Goal: Information Seeking & Learning: Learn about a topic

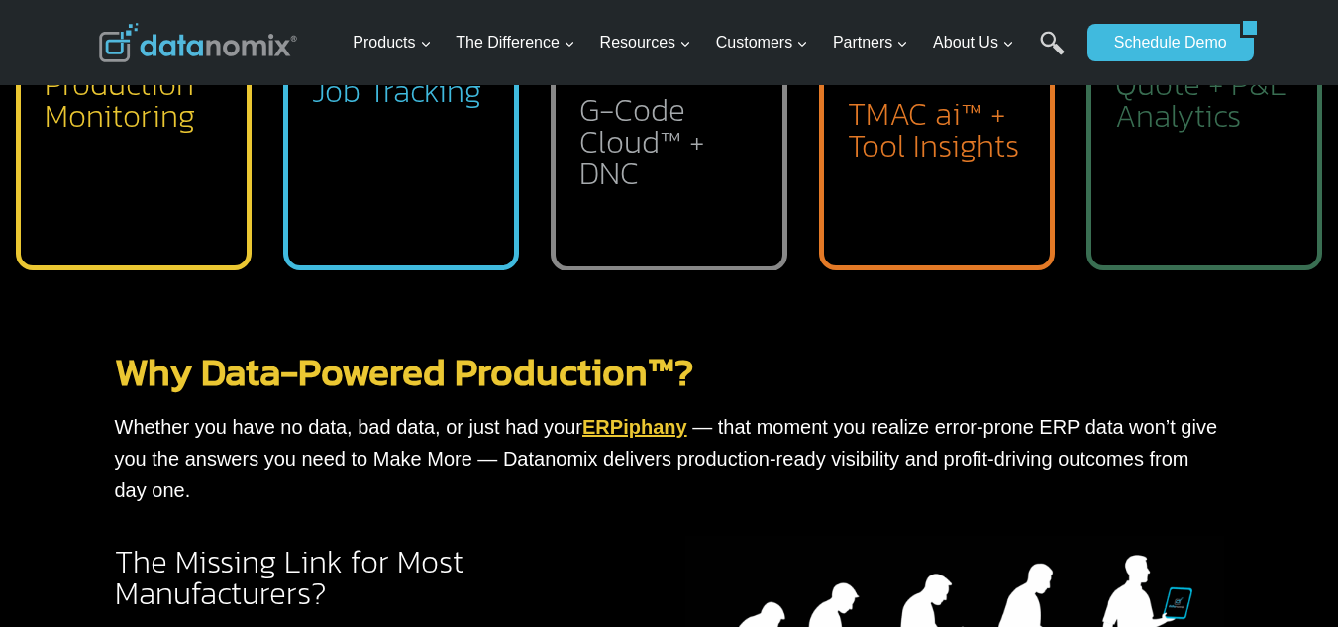
scroll to position [1056, 0]
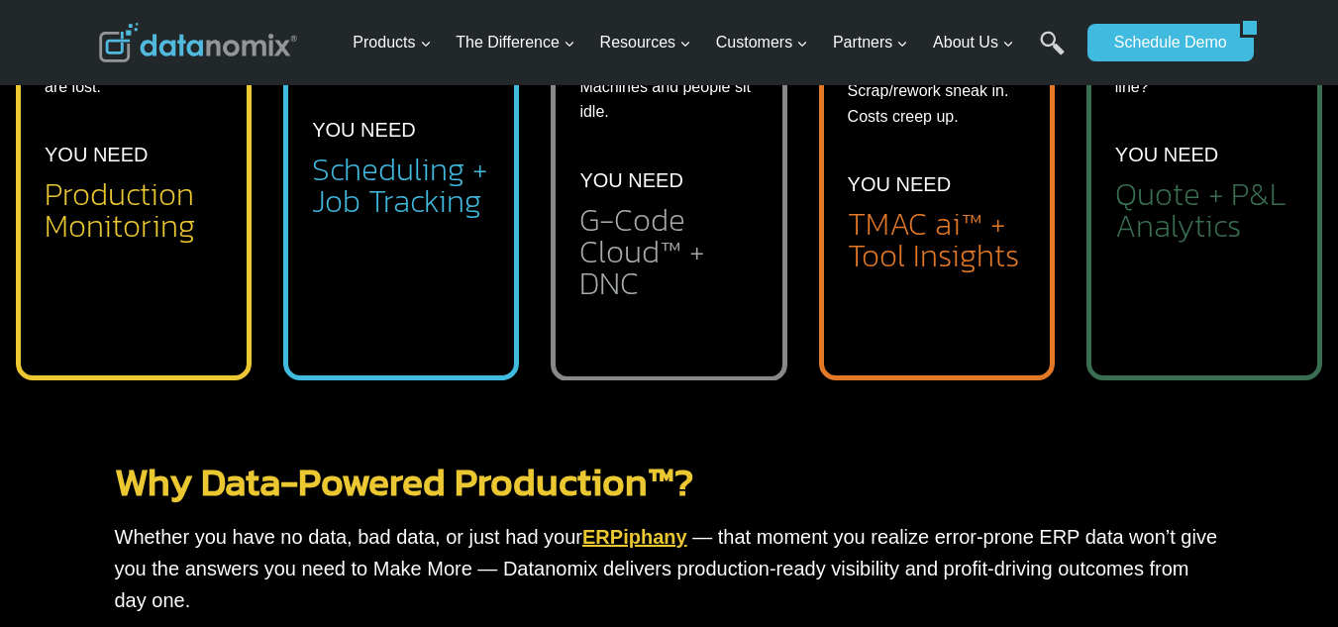
click at [514, 78] on div "Products Expand Data-Powered Production TM Production Monitoring G-Code Cloud +…" at bounding box center [711, 42] width 733 height 85
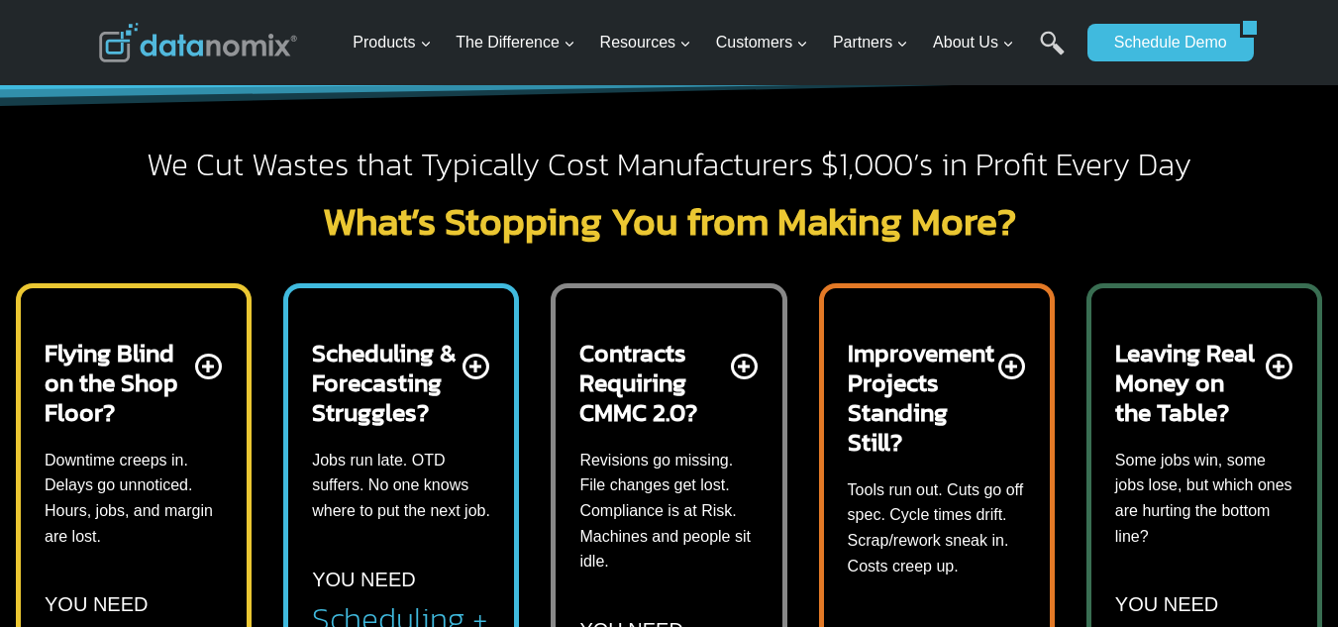
scroll to position [594, 0]
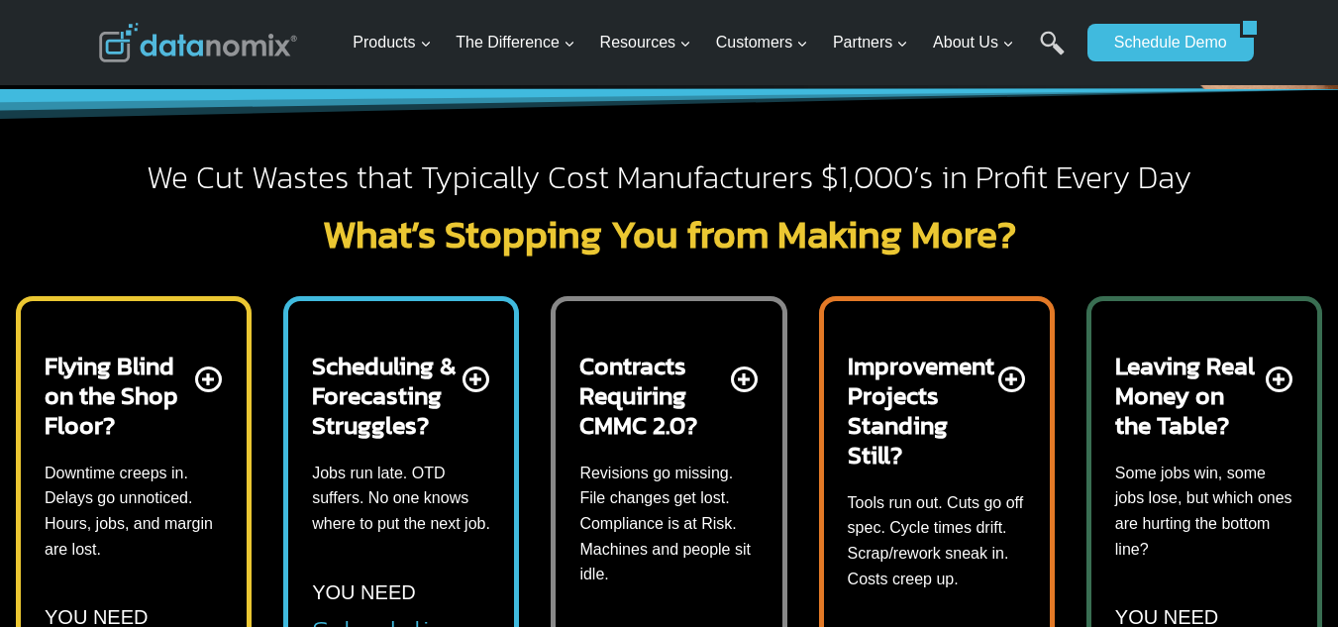
click at [954, 391] on h2 "Improvement Projects Standing Still?" at bounding box center [921, 410] width 147 height 119
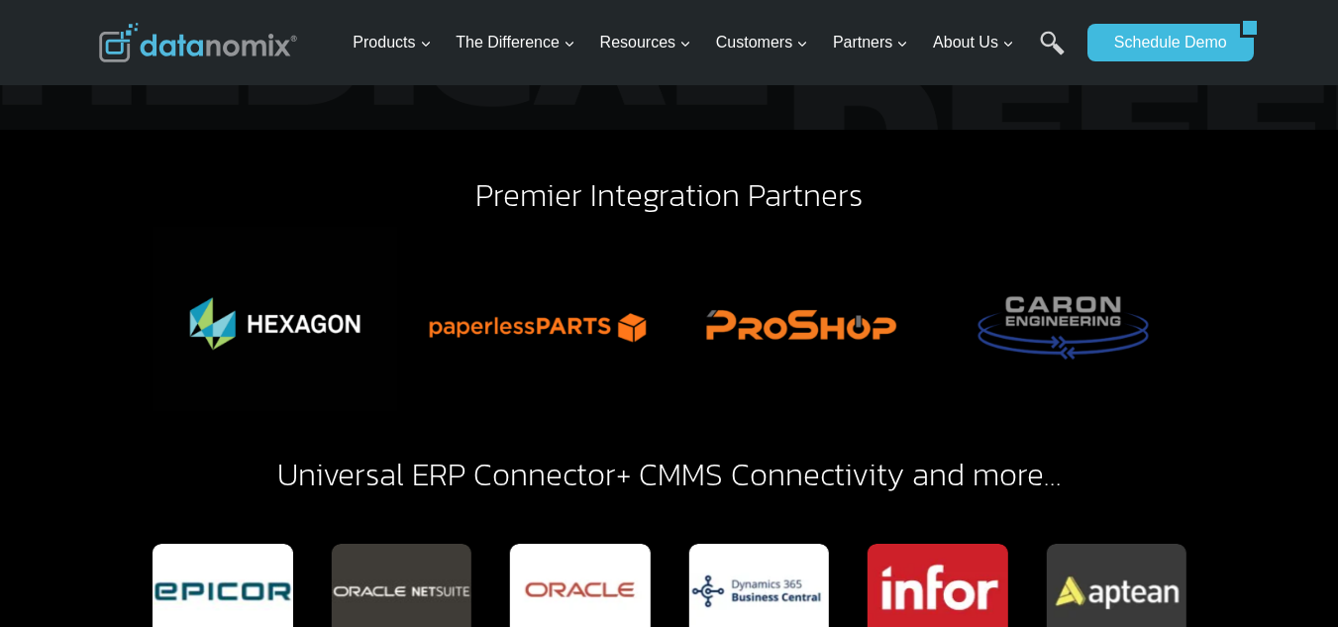
scroll to position [4884, 0]
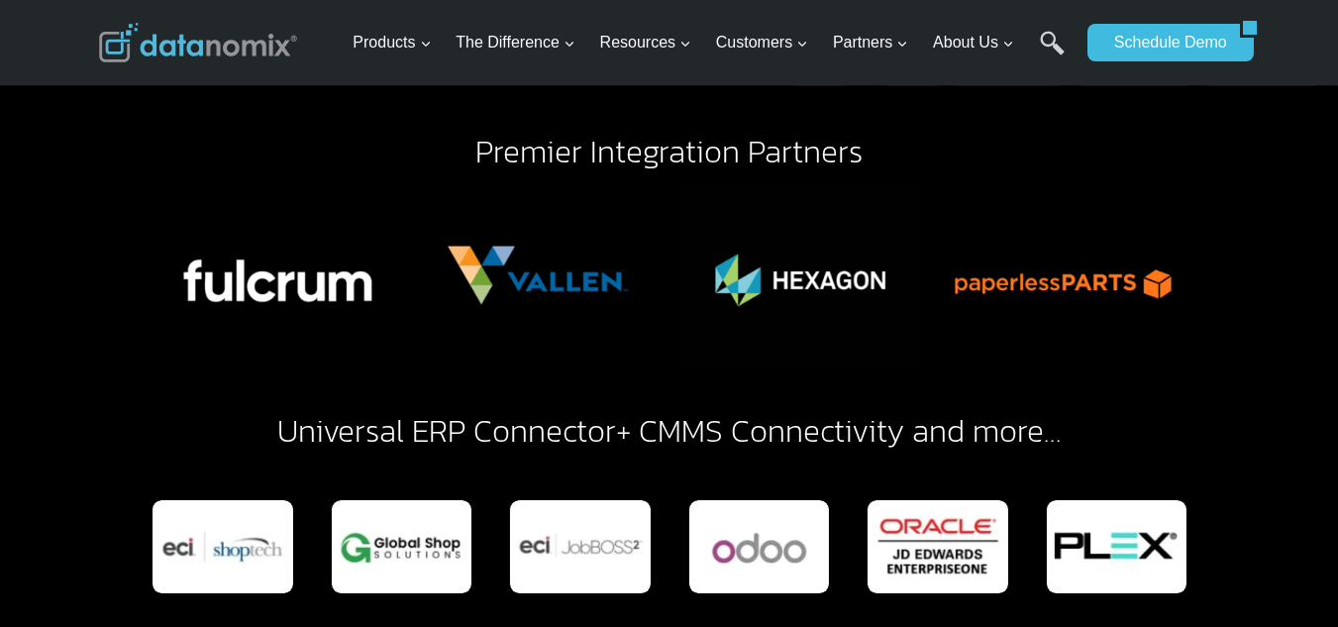
click at [401, 407] on link "Universal ERP Connector" at bounding box center [446, 431] width 339 height 48
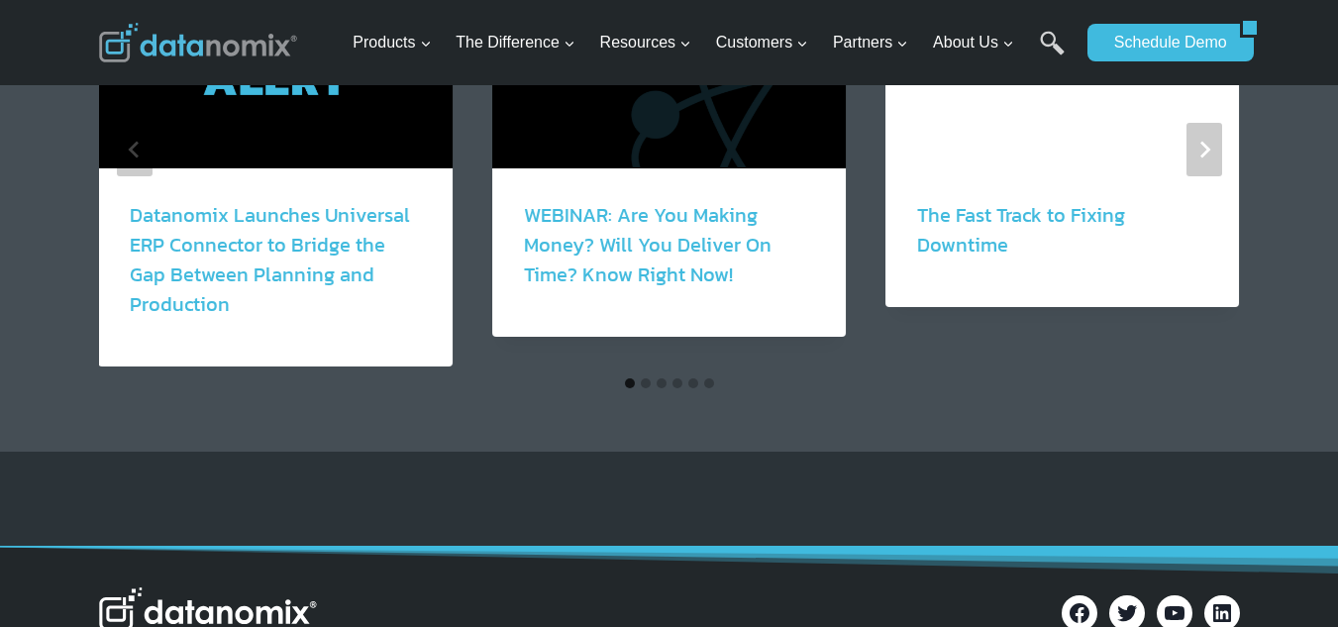
scroll to position [3763, 0]
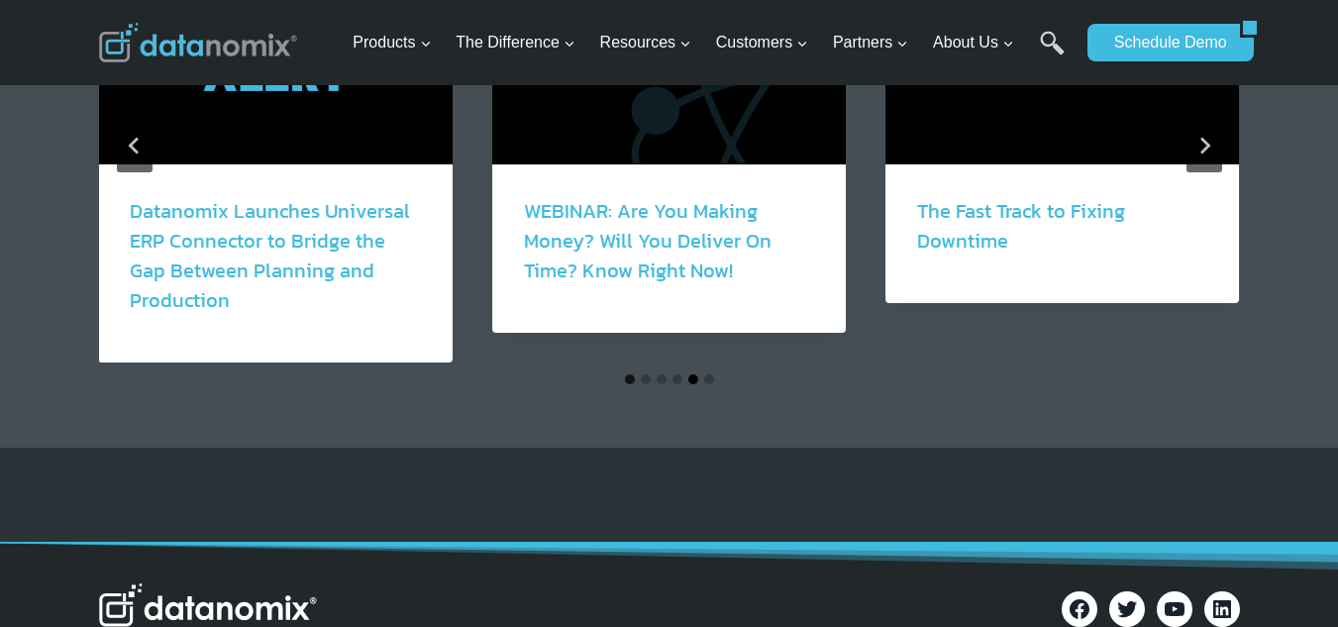
click at [694, 374] on button "Go to slide 5" at bounding box center [693, 379] width 10 height 10
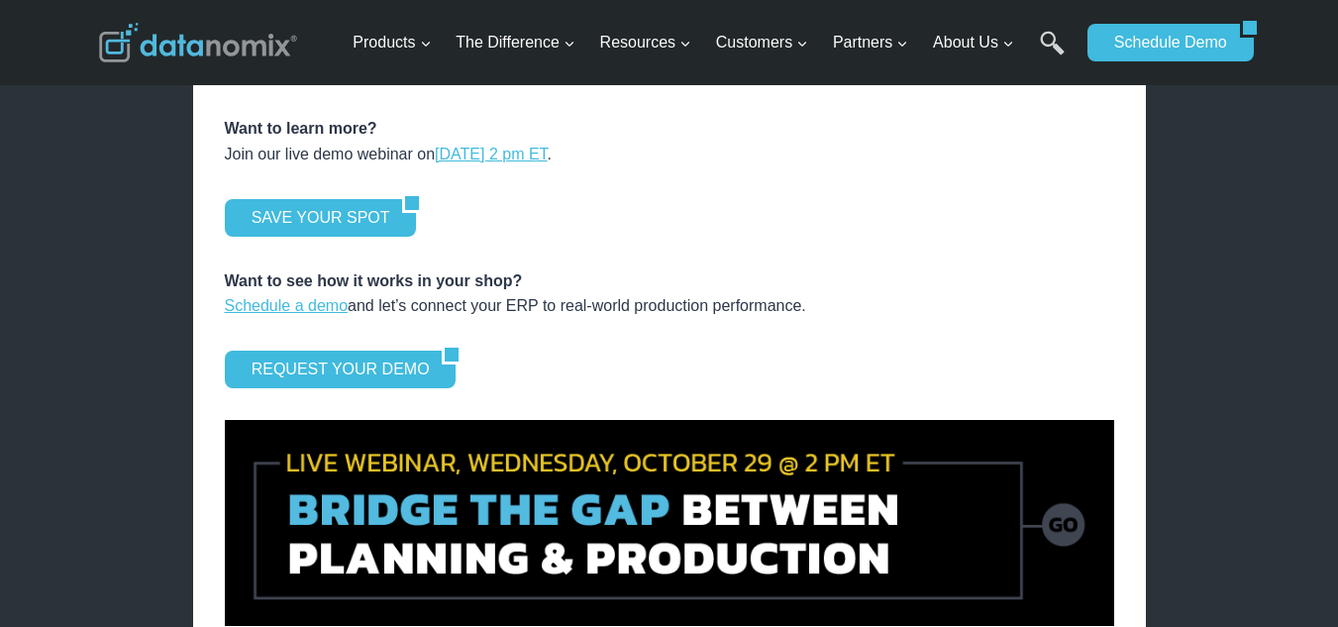
scroll to position [2772, 0]
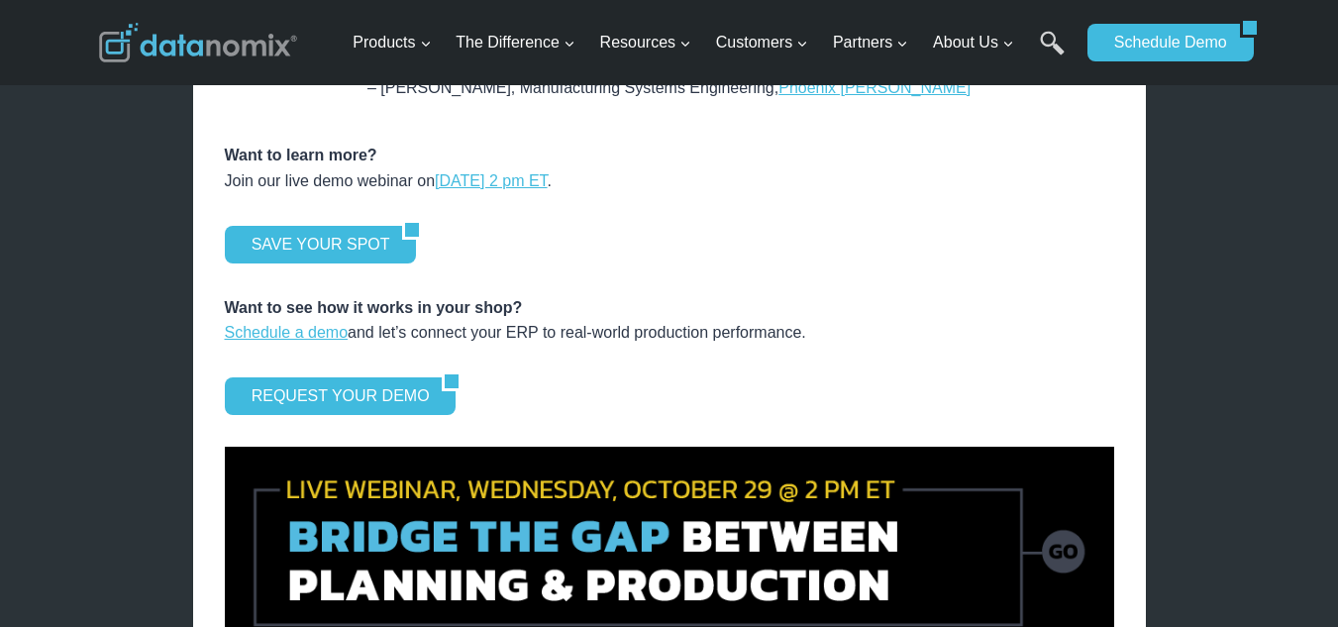
click at [839, 226] on div "SAVE YOUR SPOT" at bounding box center [669, 245] width 889 height 38
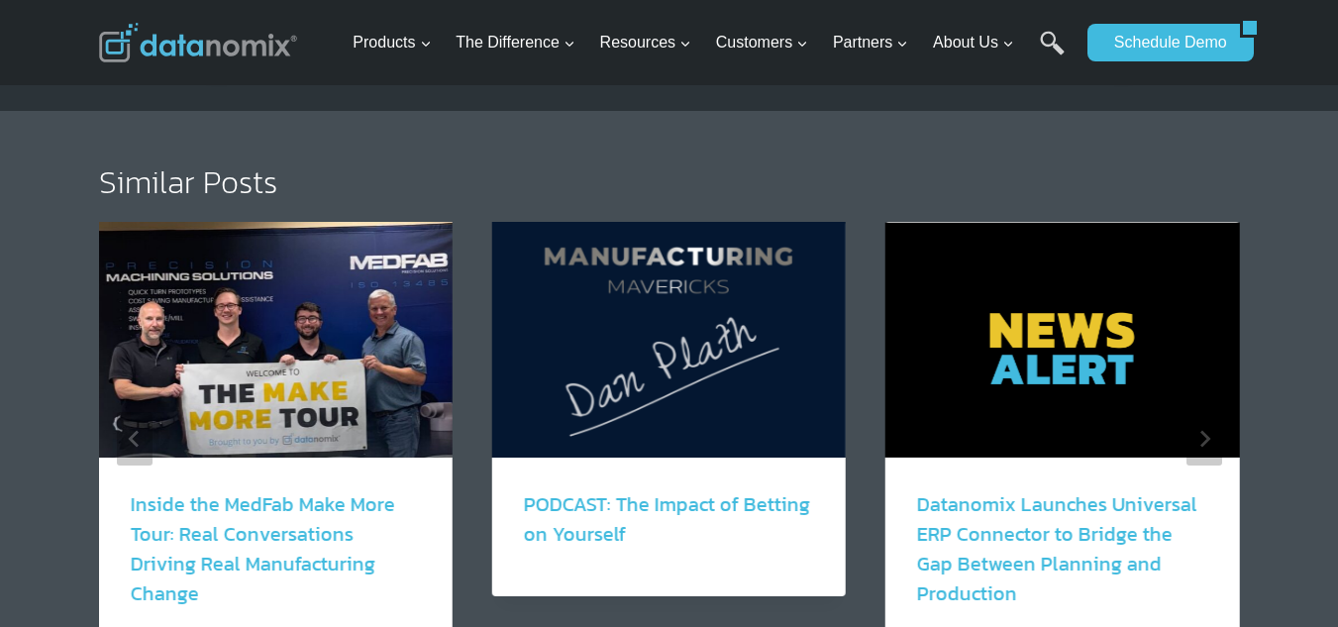
scroll to position [3498, 0]
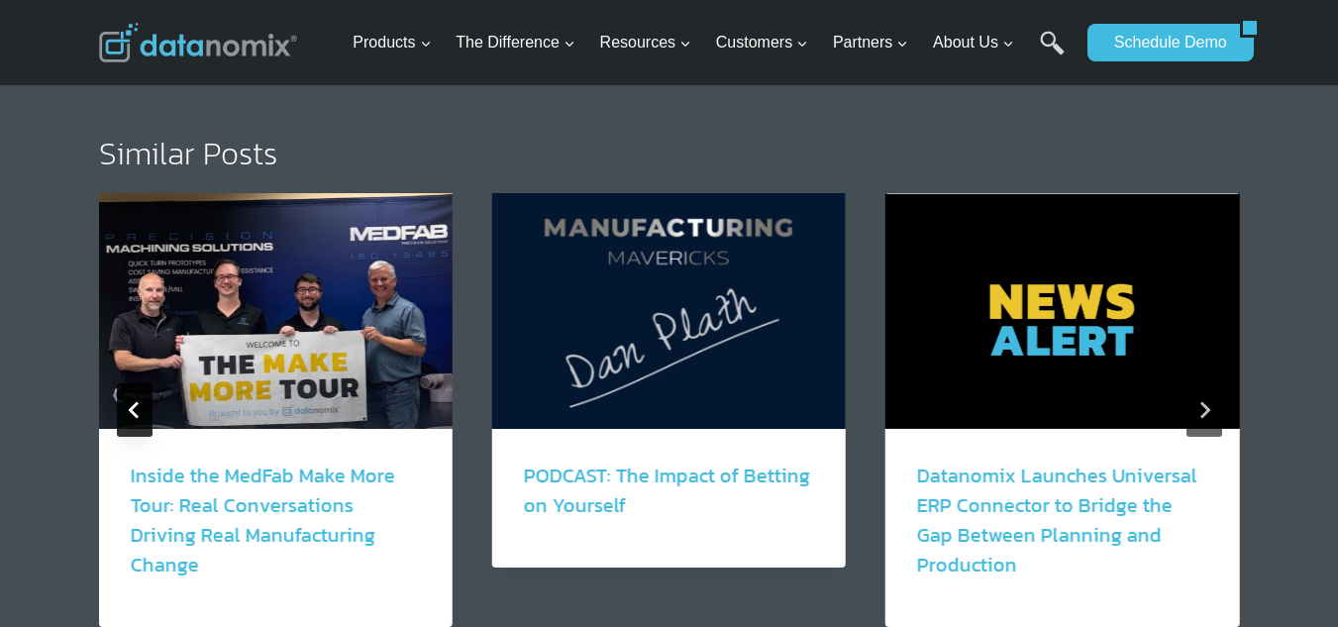
click at [141, 401] on icon "Previous" at bounding box center [135, 410] width 18 height 18
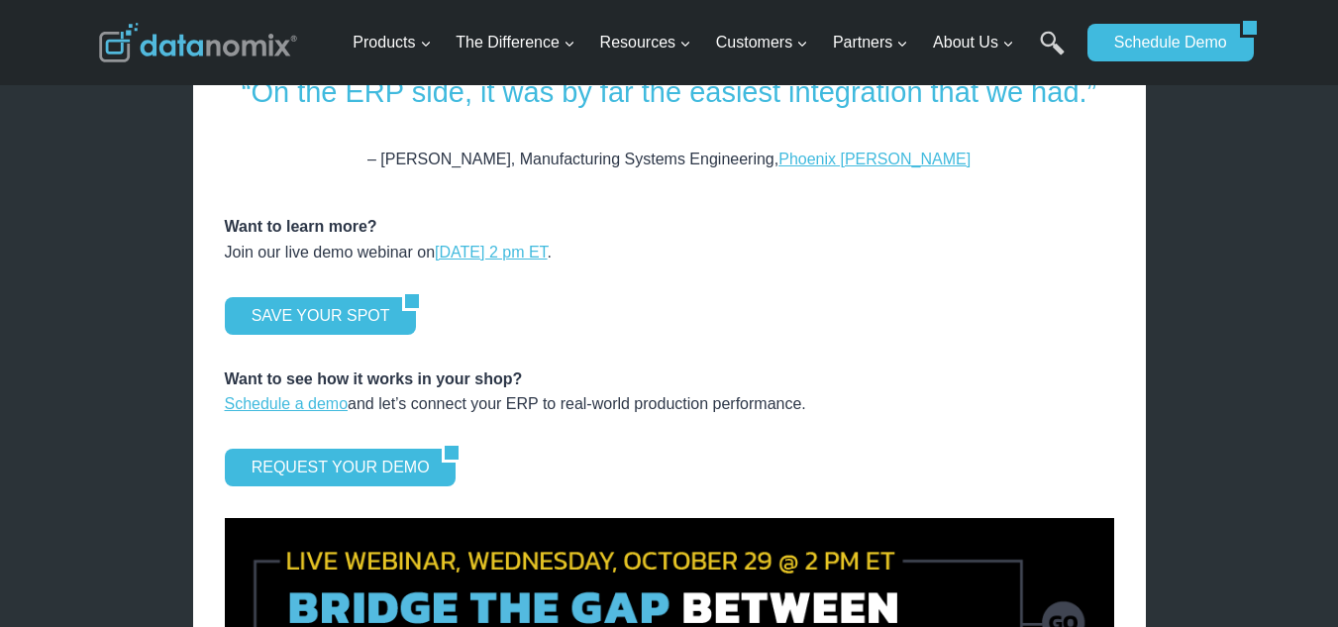
scroll to position [2641, 0]
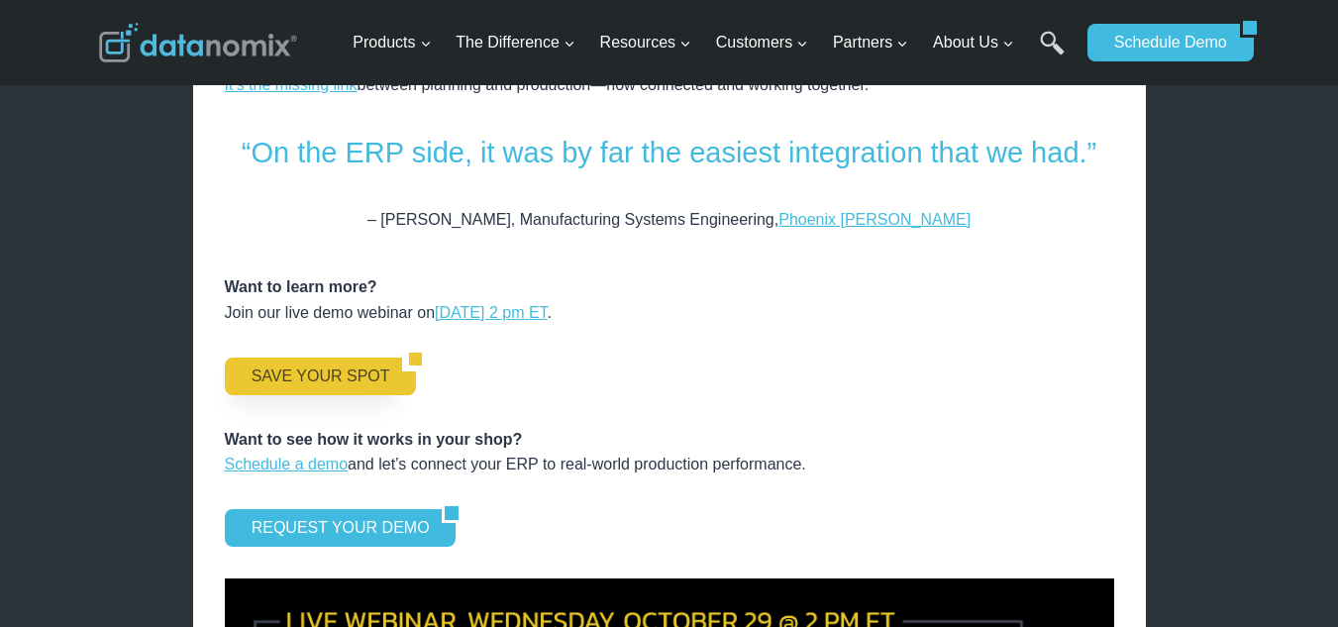
click at [332, 357] on link "SAVE YOUR SPOT" at bounding box center [314, 376] width 178 height 38
